Goal: Find contact information: Find contact information

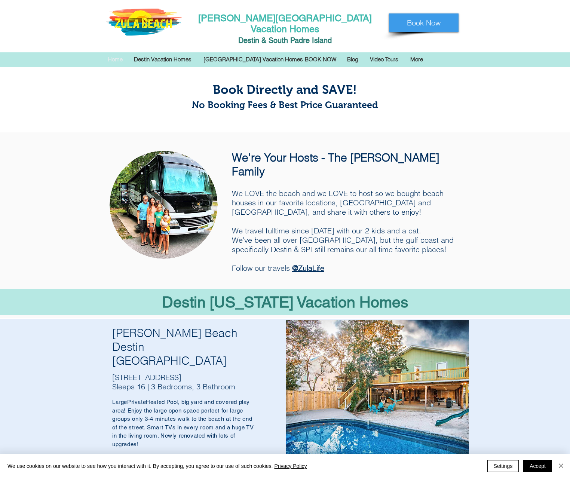
click at [425, 93] on img "main content" at bounding box center [285, 239] width 570 height 478
click at [418, 54] on p "More" at bounding box center [416, 59] width 20 height 11
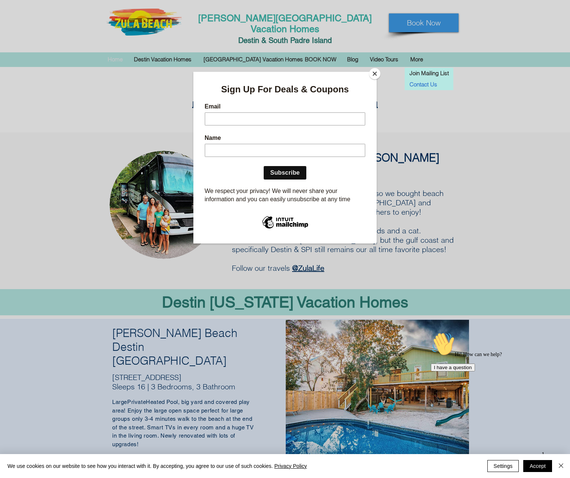
click at [419, 79] on p "Contact Us" at bounding box center [422, 84] width 33 height 11
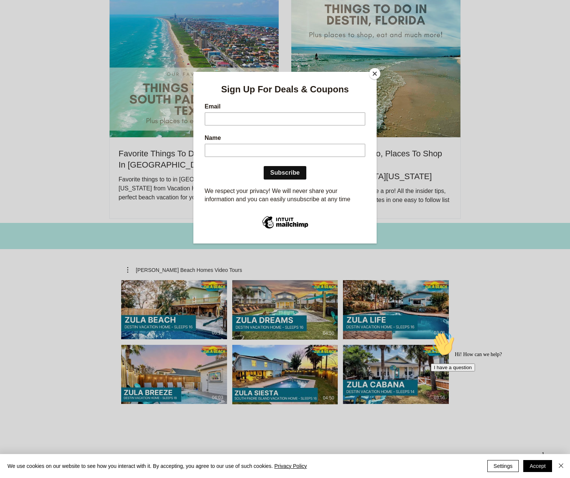
scroll to position [1450, 0]
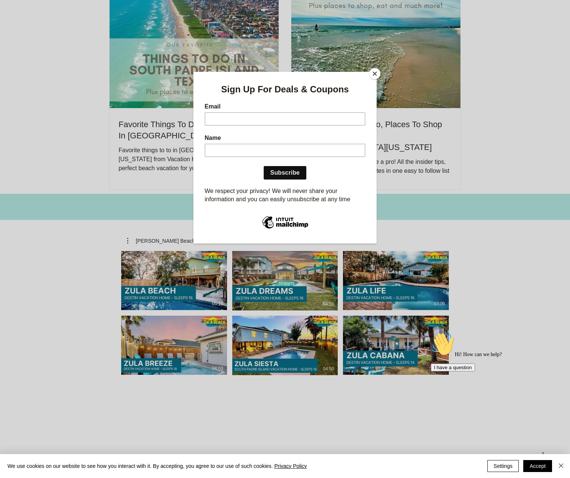
click at [373, 72] on button "Close" at bounding box center [374, 73] width 11 height 11
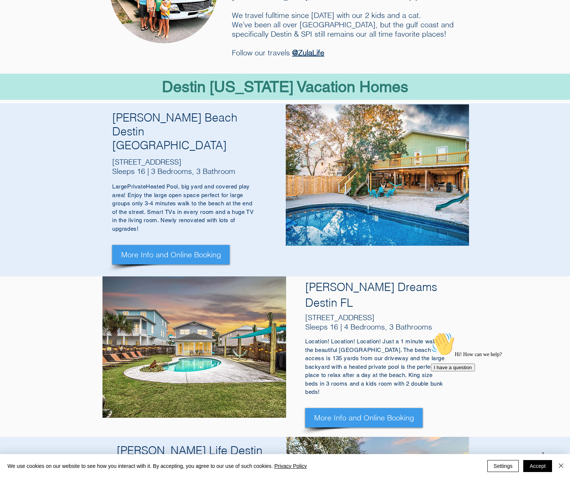
scroll to position [0, 0]
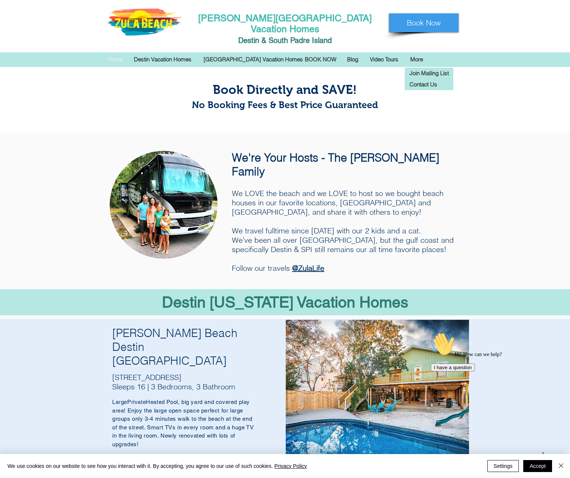
click at [416, 54] on p "More" at bounding box center [416, 59] width 20 height 11
click at [415, 54] on p "More" at bounding box center [416, 59] width 20 height 11
click at [360, 75] on img "main content" at bounding box center [285, 239] width 570 height 478
click at [353, 54] on p "Blog" at bounding box center [352, 59] width 19 height 11
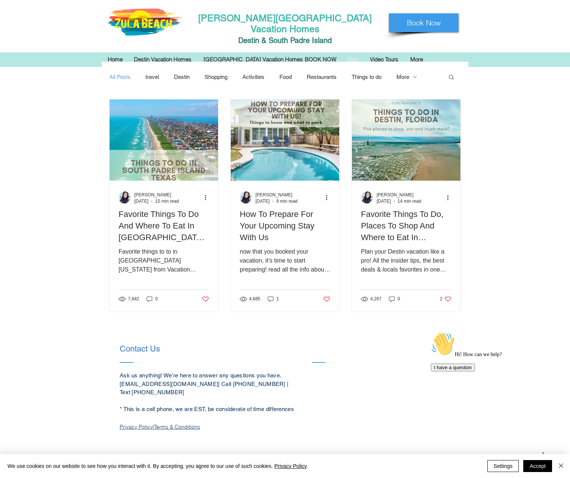
click at [145, 23] on img at bounding box center [144, 22] width 76 height 27
